Goal: Transaction & Acquisition: Register for event/course

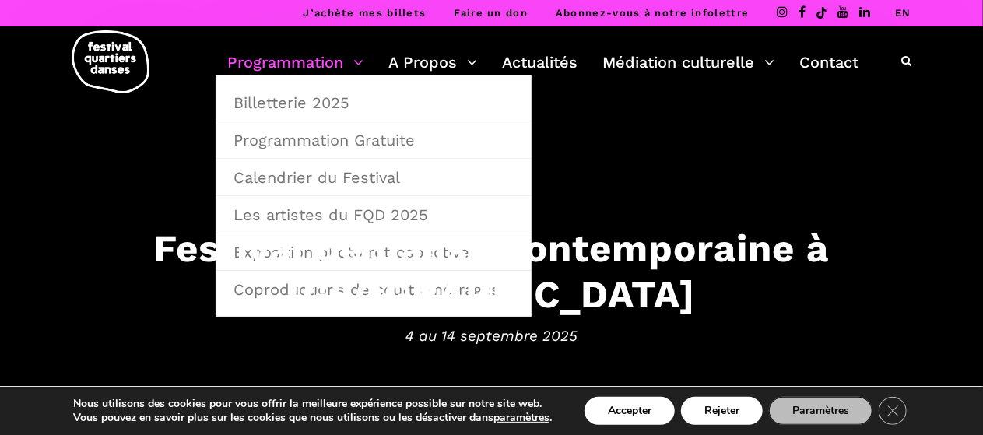
click at [354, 65] on link "Programmation" at bounding box center [295, 62] width 136 height 26
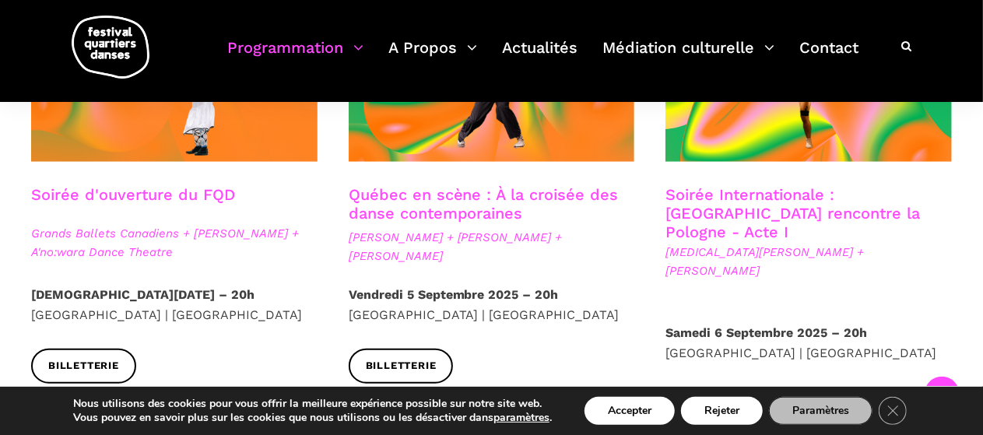
scroll to position [545, 0]
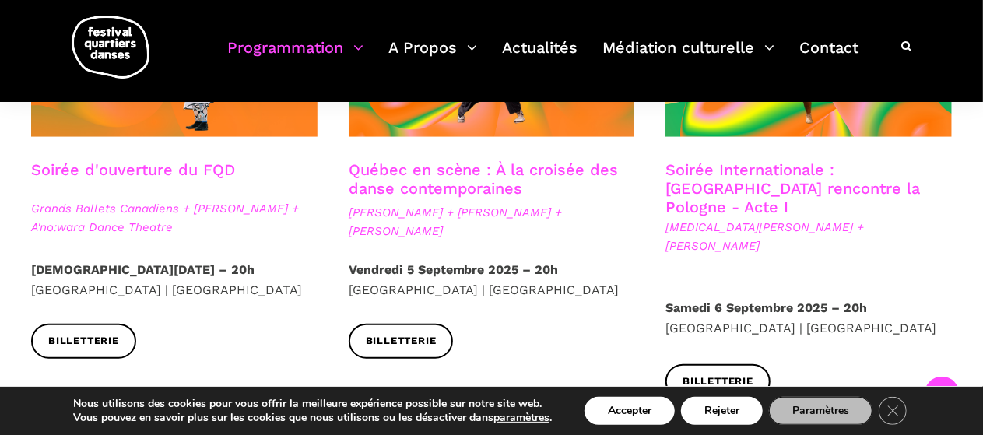
click at [784, 182] on link "Soirée Internationale : [GEOGRAPHIC_DATA] rencontre la Pologne - Acte I" at bounding box center [792, 188] width 254 height 56
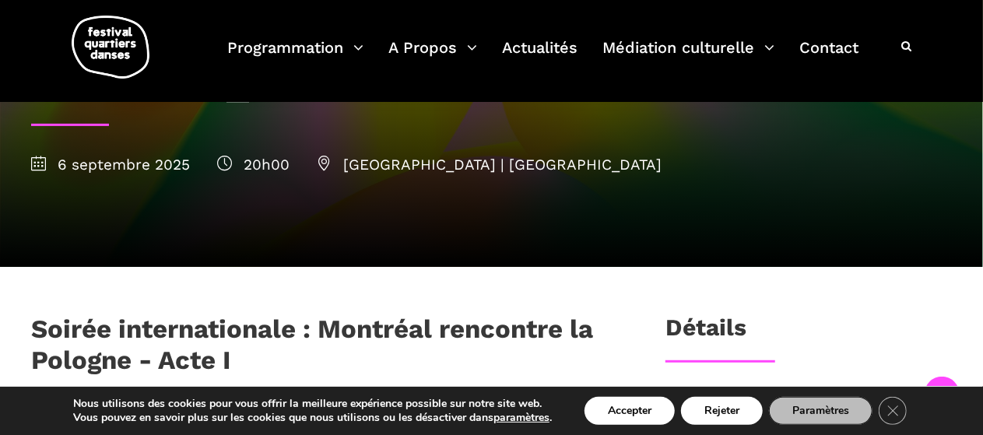
scroll to position [163, 0]
